Goal: Information Seeking & Learning: Learn about a topic

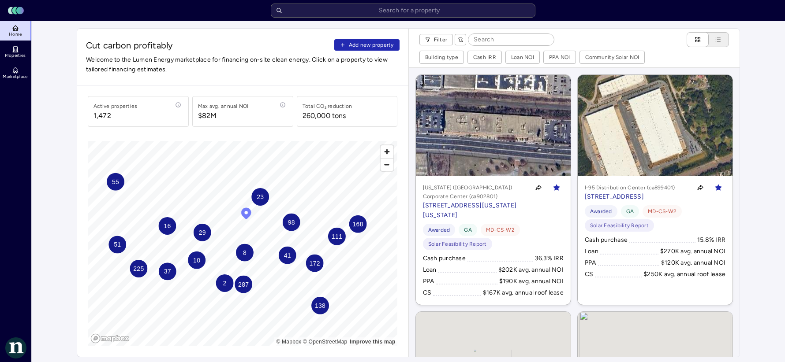
click at [406, 32] on div "Cut carbon profitably Add new property Welcome to the Lumen Energy marketplace …" at bounding box center [242, 57] width 331 height 57
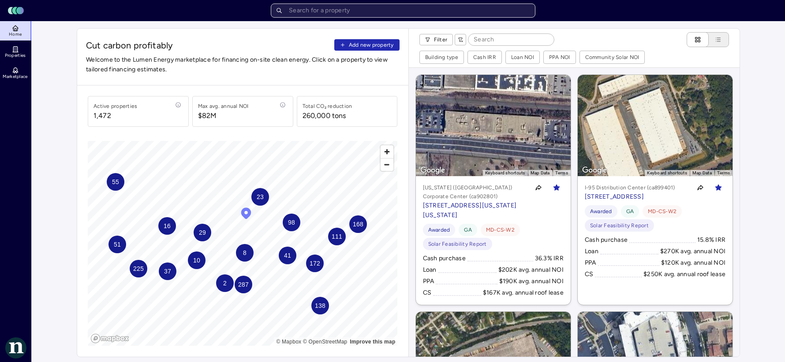
click at [418, 13] on input "text" at bounding box center [403, 11] width 265 height 14
drag, startPoint x: 271, startPoint y: 36, endPoint x: 297, endPoint y: 28, distance: 26.9
click at [271, 36] on div "Cut carbon profitably Add new property Welcome to the Lumen Energy marketplace …" at bounding box center [242, 57] width 331 height 57
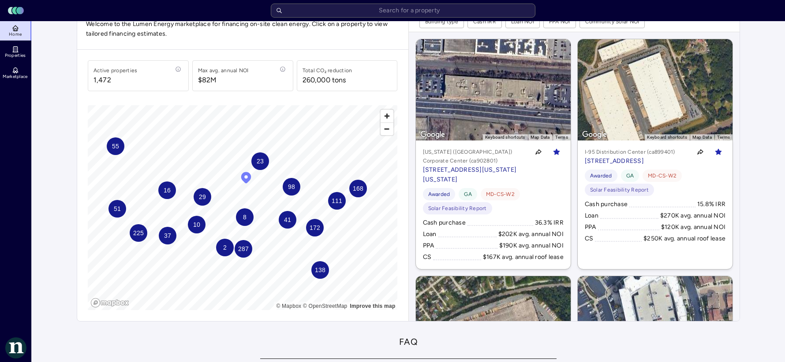
scroll to position [55, 0]
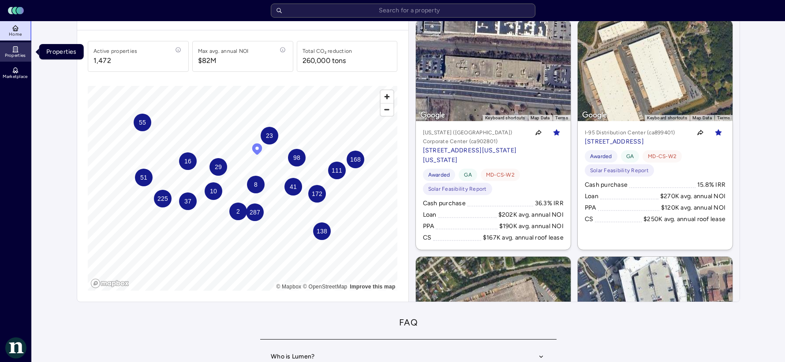
click at [10, 52] on link "Properties" at bounding box center [16, 51] width 32 height 19
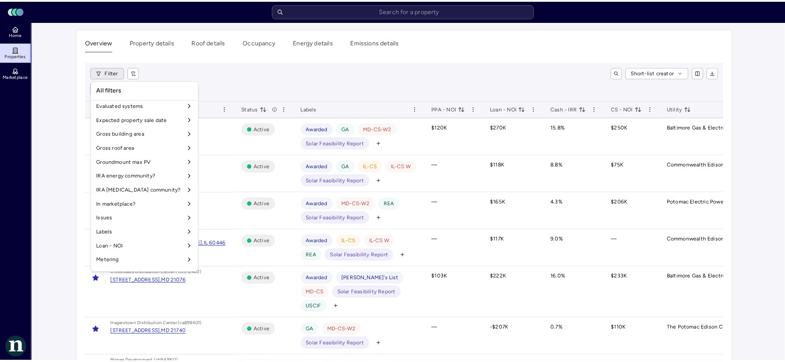
scroll to position [331, 0]
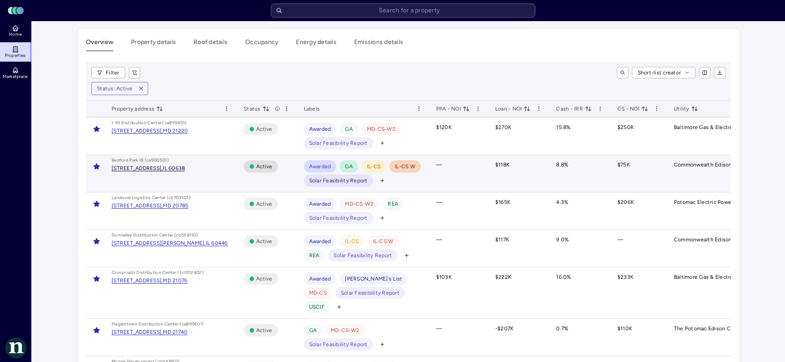
click at [163, 167] on div "[STREET_ADDRESS]," at bounding box center [137, 168] width 51 height 5
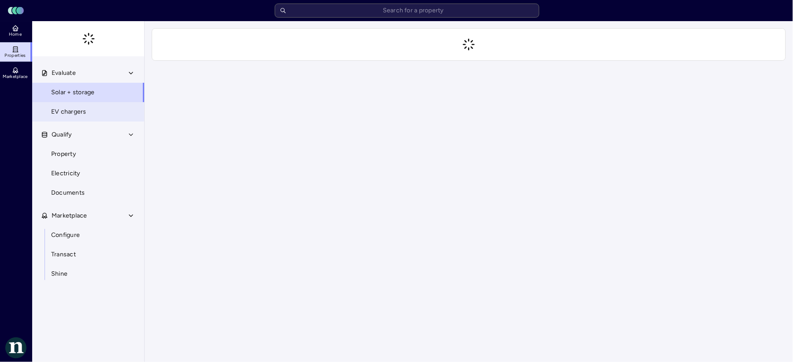
click at [78, 113] on span "EV chargers" at bounding box center [68, 112] width 35 height 10
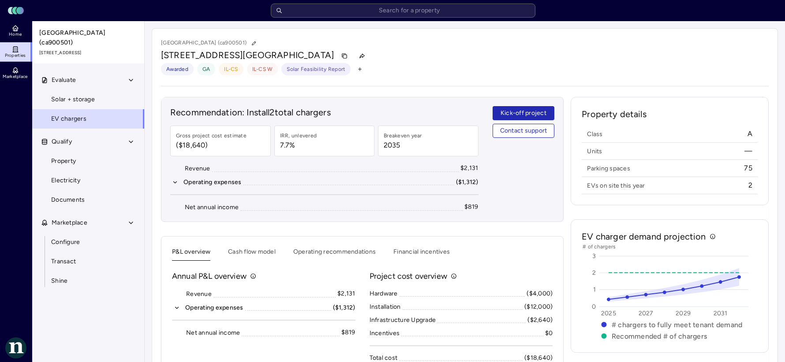
click at [492, 169] on div "Recommendation: Install 2 total chargers Gross project cost estimate ($18,640) …" at bounding box center [362, 159] width 403 height 125
click at [26, 46] on link "Properties" at bounding box center [16, 51] width 32 height 19
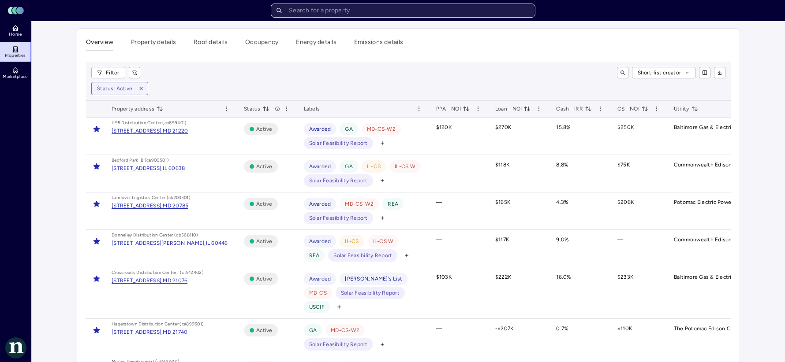
click at [307, 5] on input "text" at bounding box center [403, 11] width 265 height 14
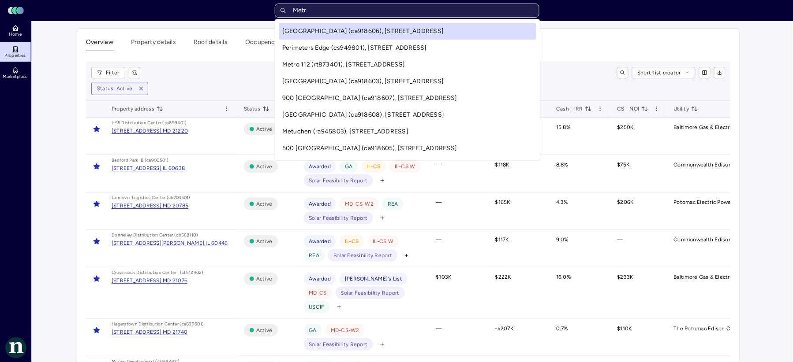
type input "Metro"
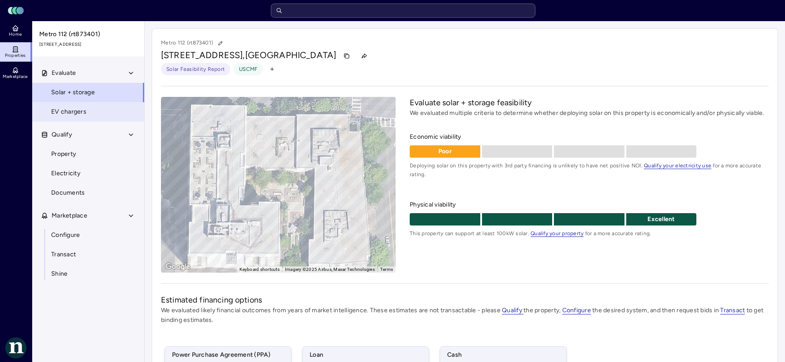
click at [91, 109] on link "EV chargers" at bounding box center [88, 111] width 113 height 19
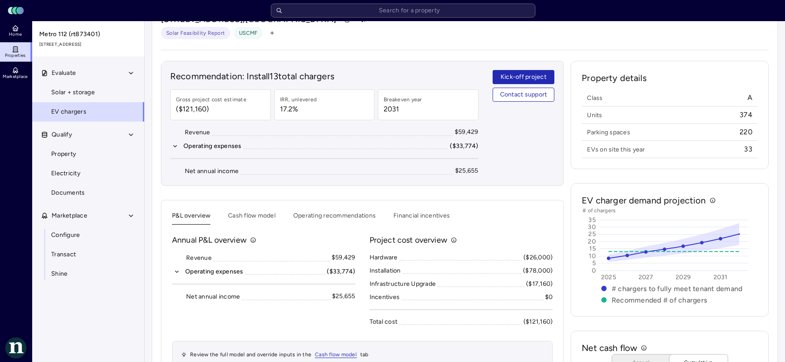
scroll to position [55, 0]
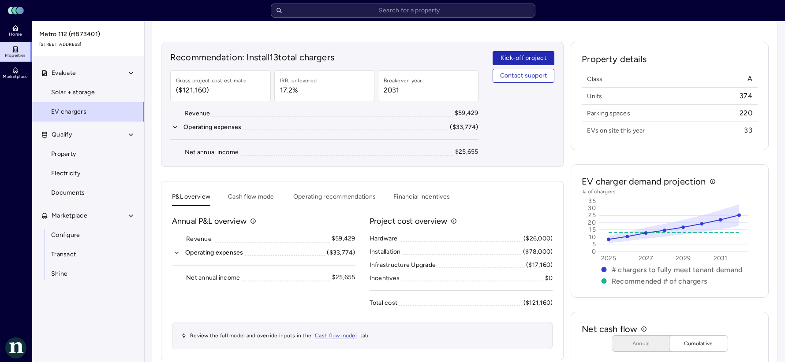
click at [300, 181] on div "Recommendation: Install 13 total chargers Gross project cost estimate ($121,160…" at bounding box center [362, 255] width 403 height 426
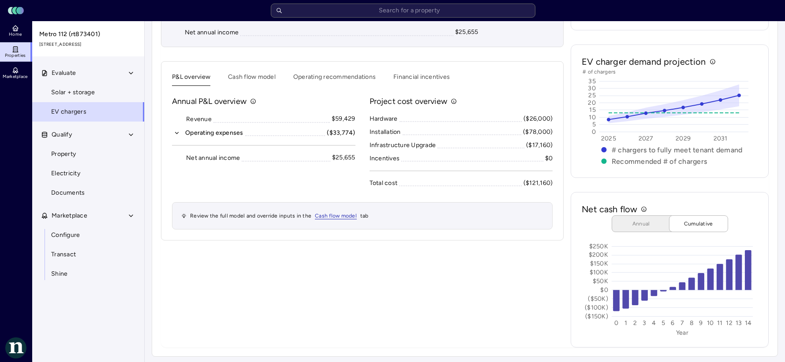
scroll to position [177, 0]
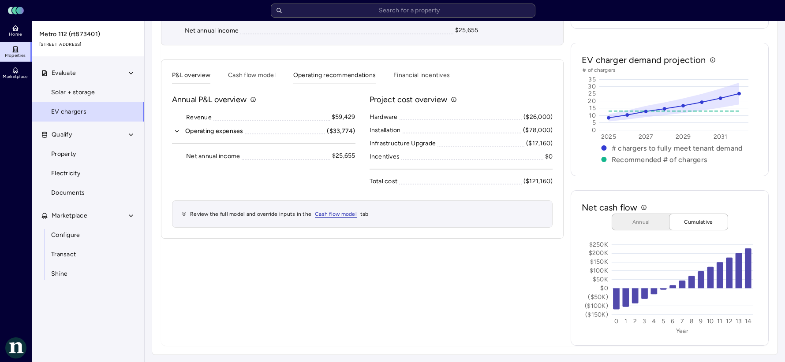
click at [371, 71] on button "Operating recommendations" at bounding box center [334, 78] width 82 height 14
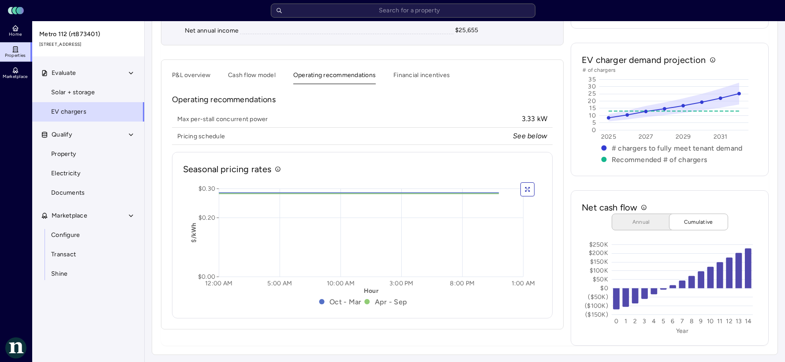
click at [402, 61] on div "P&L overview Cash flow model Operating recommendations Financial incentives Ope…" at bounding box center [362, 195] width 403 height 270
click at [409, 74] on button "Financial incentives" at bounding box center [421, 78] width 56 height 14
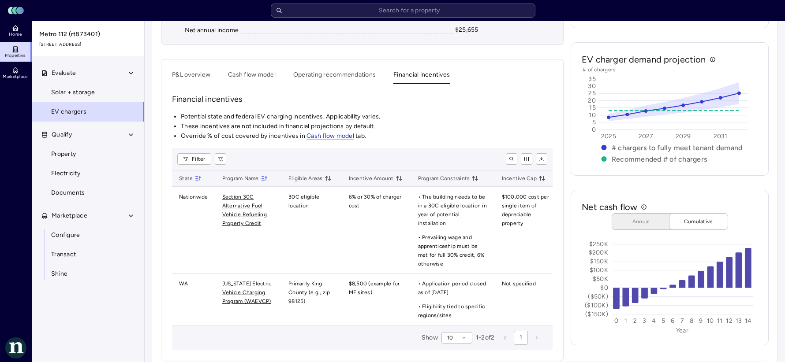
scroll to position [193, 0]
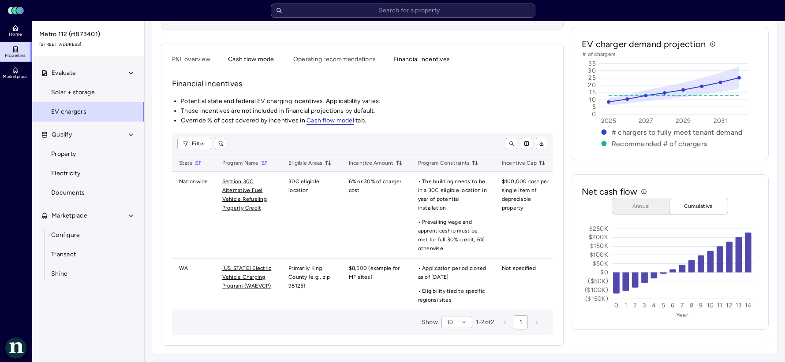
click at [252, 63] on button "Cash flow model" at bounding box center [252, 62] width 48 height 14
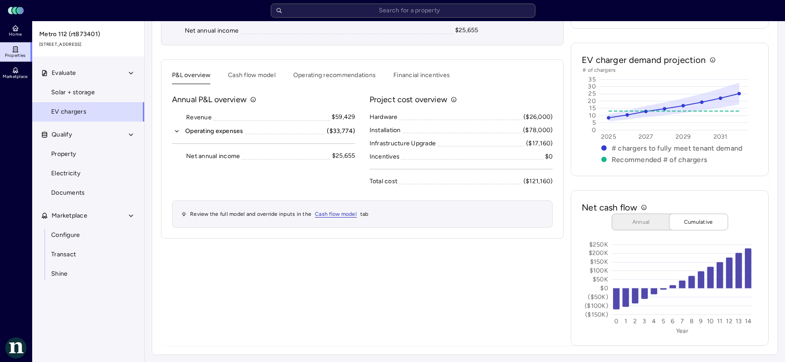
click at [187, 66] on div "P&L overview Cash flow model Operating recommendations Financial incentives Ann…" at bounding box center [362, 149] width 403 height 179
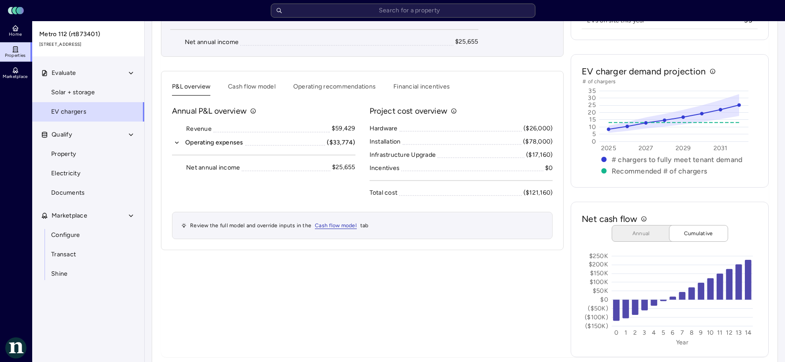
scroll to position [177, 0]
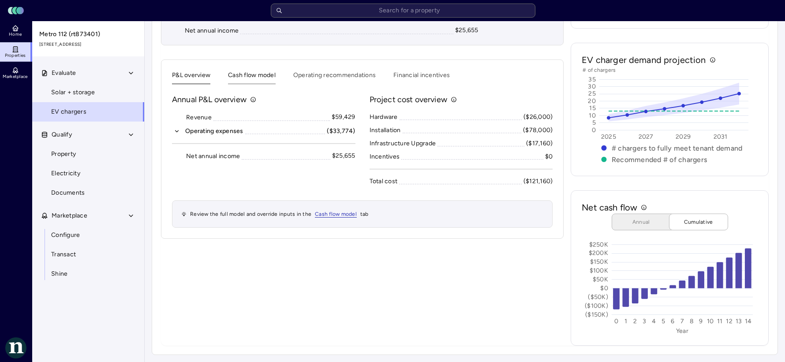
click at [246, 75] on button "Cash flow model" at bounding box center [252, 78] width 48 height 14
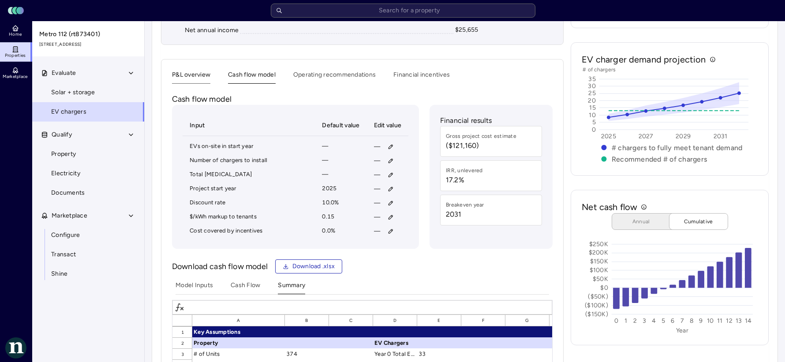
click at [198, 78] on button "P&L overview" at bounding box center [191, 77] width 38 height 14
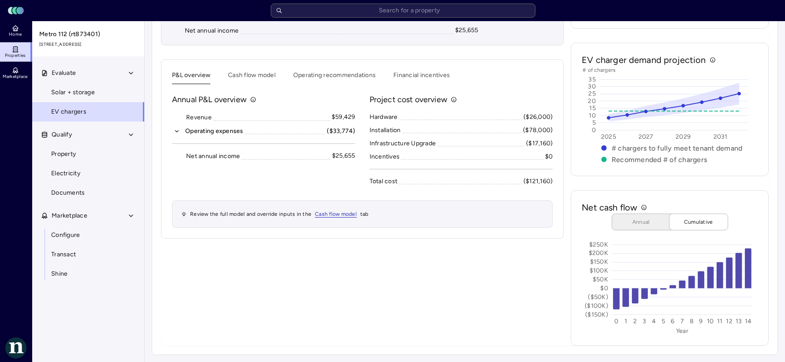
click at [492, 63] on div "P&L overview Cash flow model Operating recommendations Financial incentives Ann…" at bounding box center [362, 149] width 403 height 179
click at [342, 216] on span "Cash flow model" at bounding box center [336, 214] width 42 height 7
